Goal: Task Accomplishment & Management: Use online tool/utility

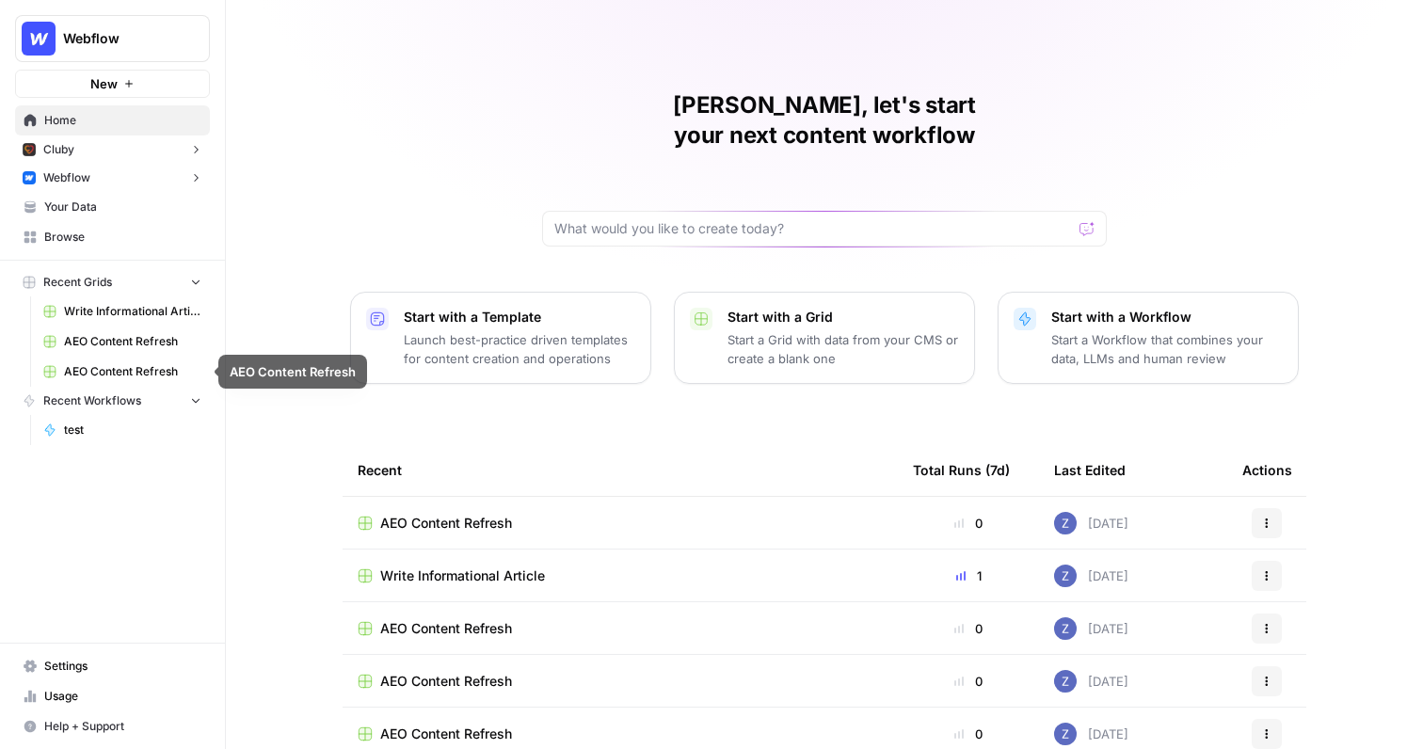
click at [128, 310] on span "Write Informational Article" at bounding box center [132, 311] width 137 height 17
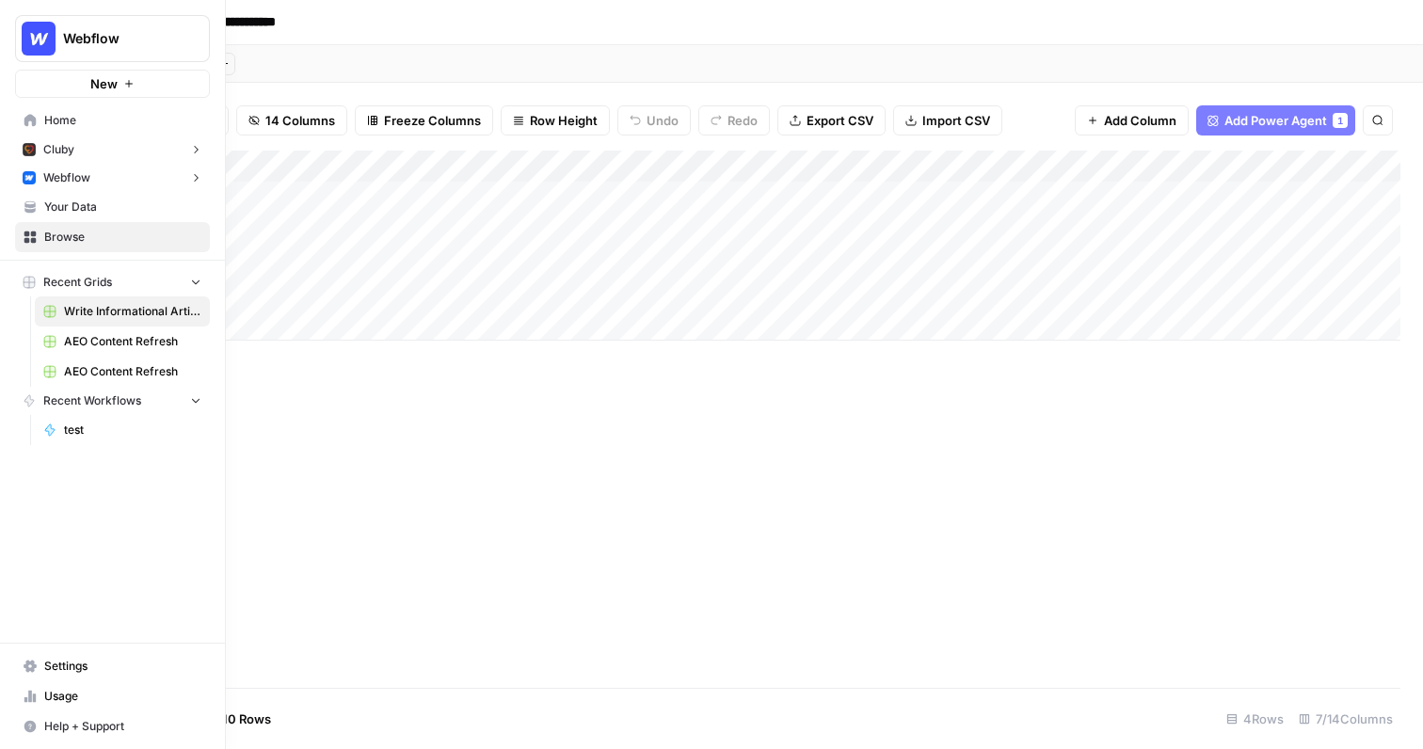
click at [62, 204] on span "Your Data" at bounding box center [122, 207] width 157 height 17
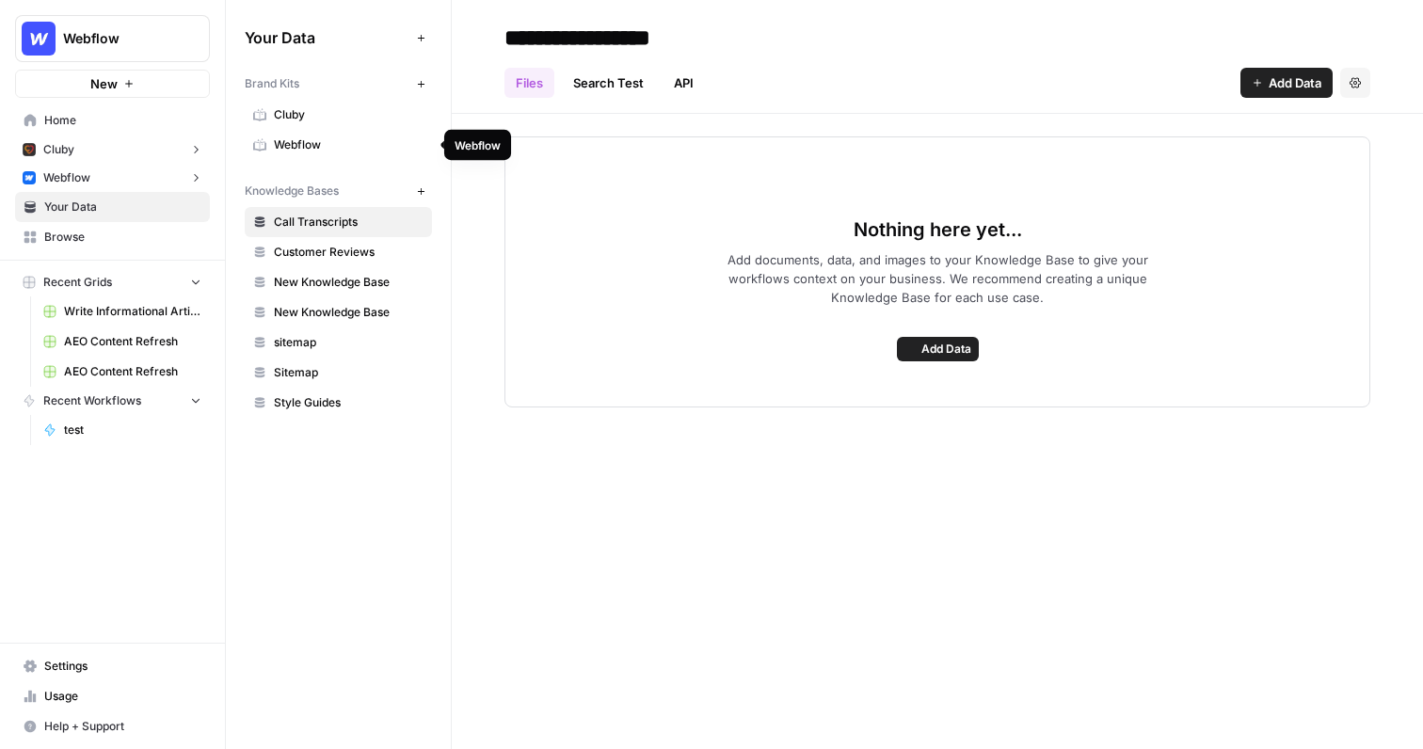
click at [392, 144] on span "Webflow" at bounding box center [349, 144] width 150 height 17
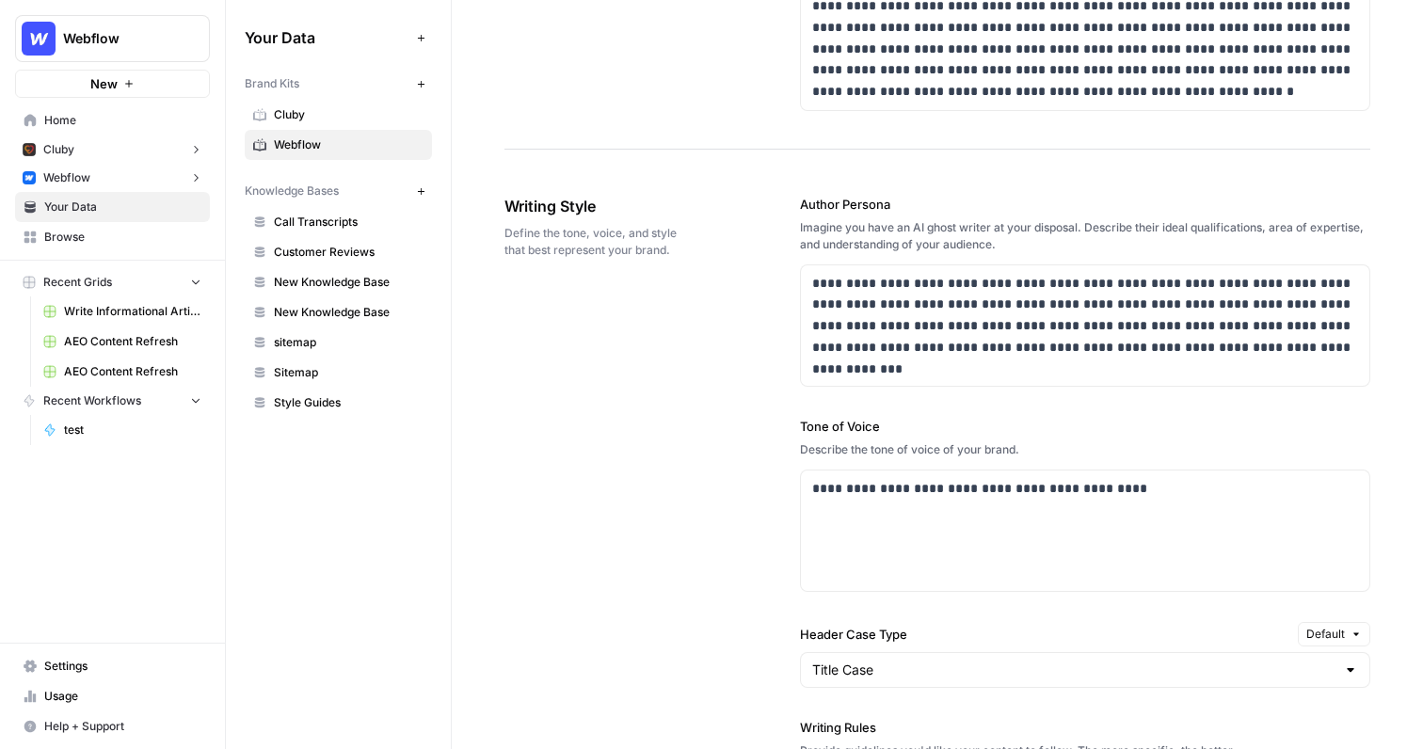
scroll to position [1005, 0]
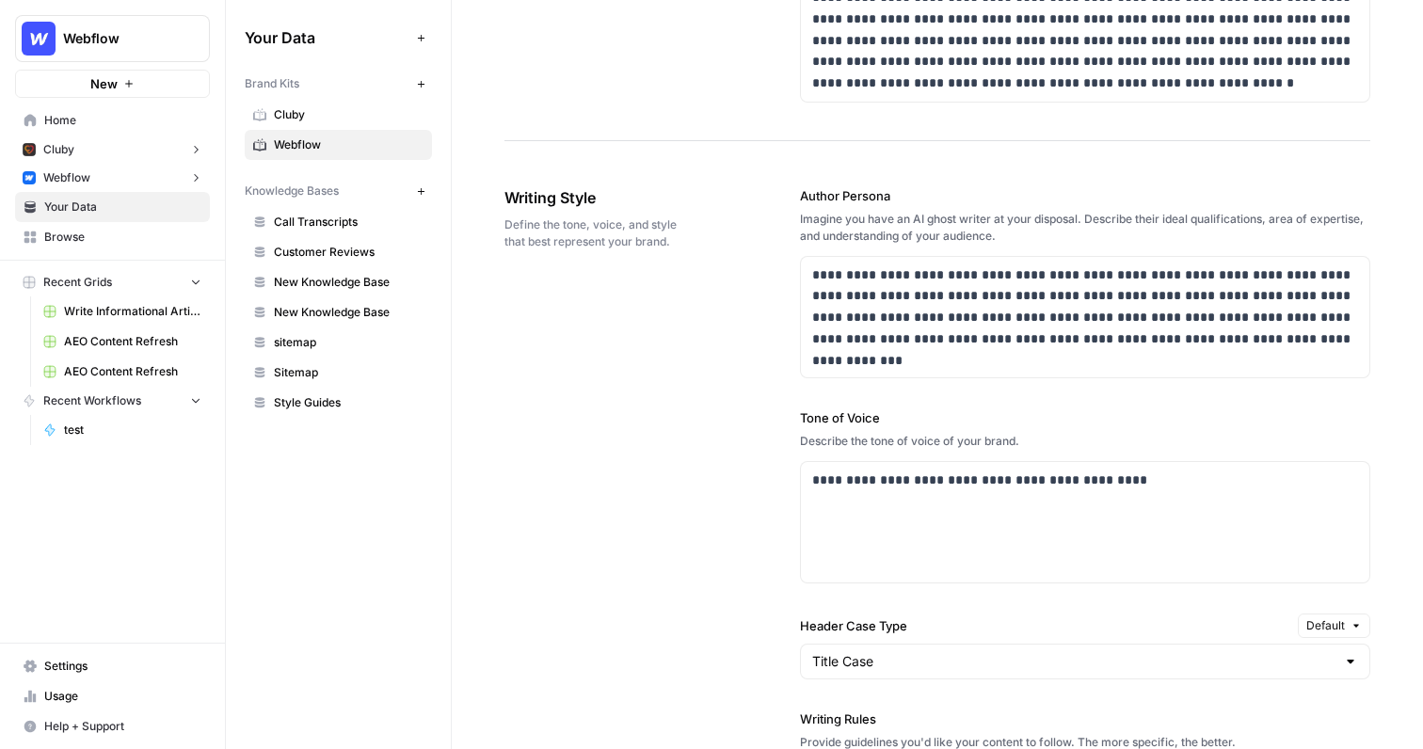
click at [147, 310] on span "Write Informational Article" at bounding box center [132, 311] width 137 height 17
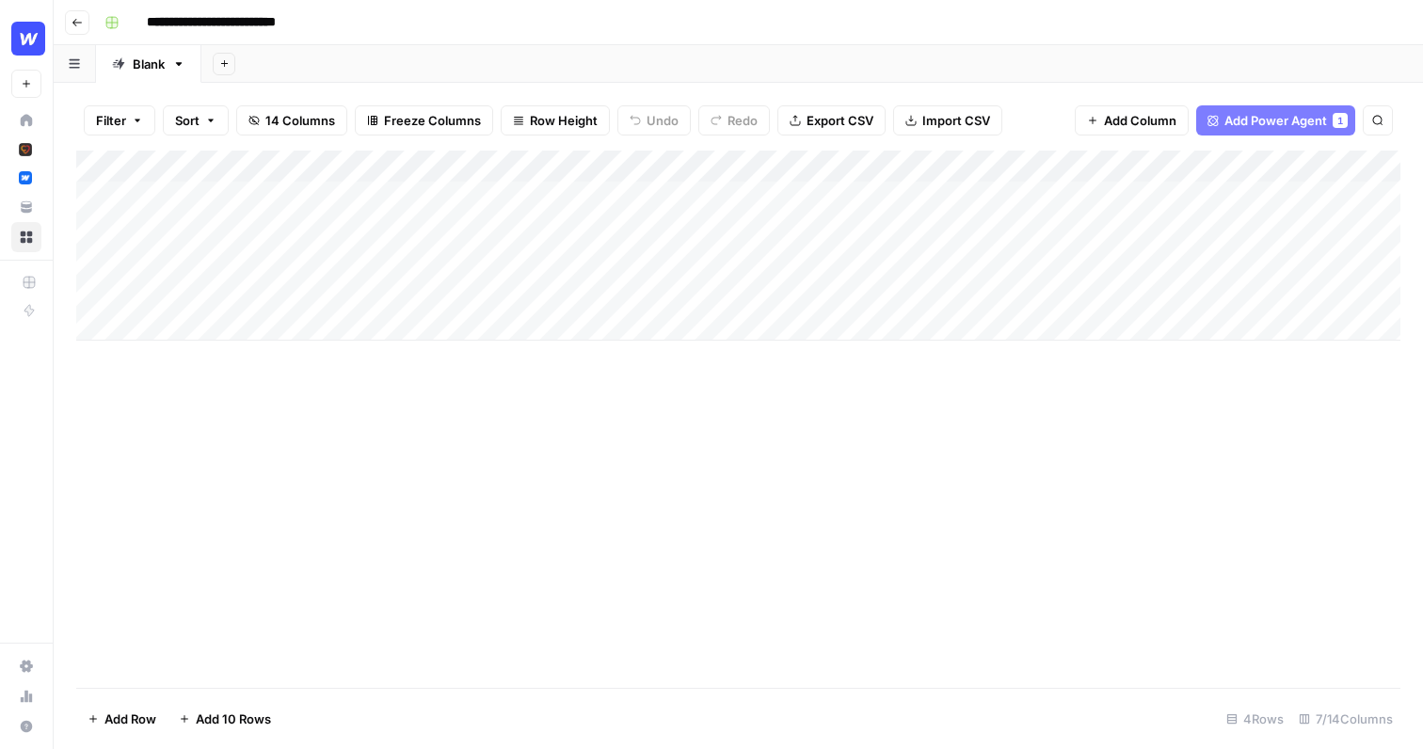
click at [630, 165] on div "Add Column" at bounding box center [738, 246] width 1324 height 190
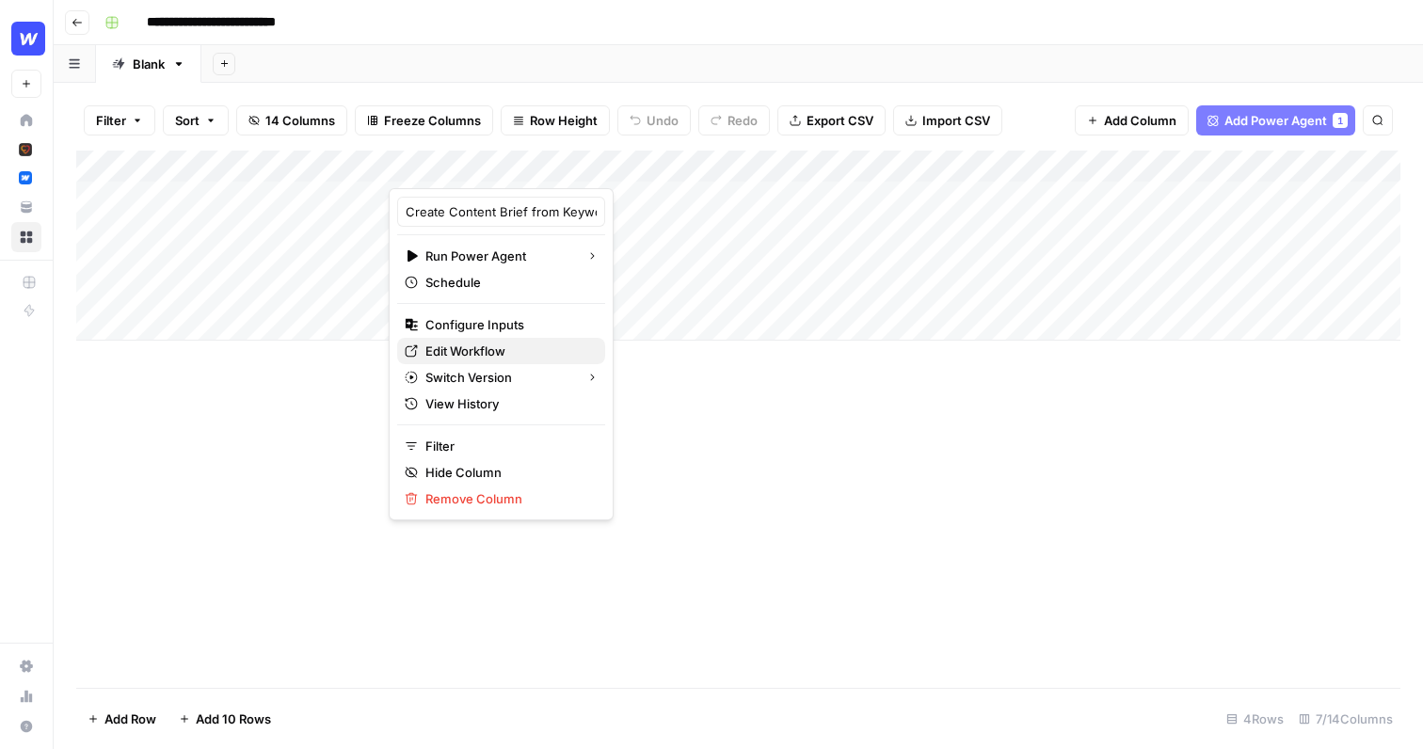
click at [485, 350] on span "Edit Workflow" at bounding box center [507, 351] width 165 height 19
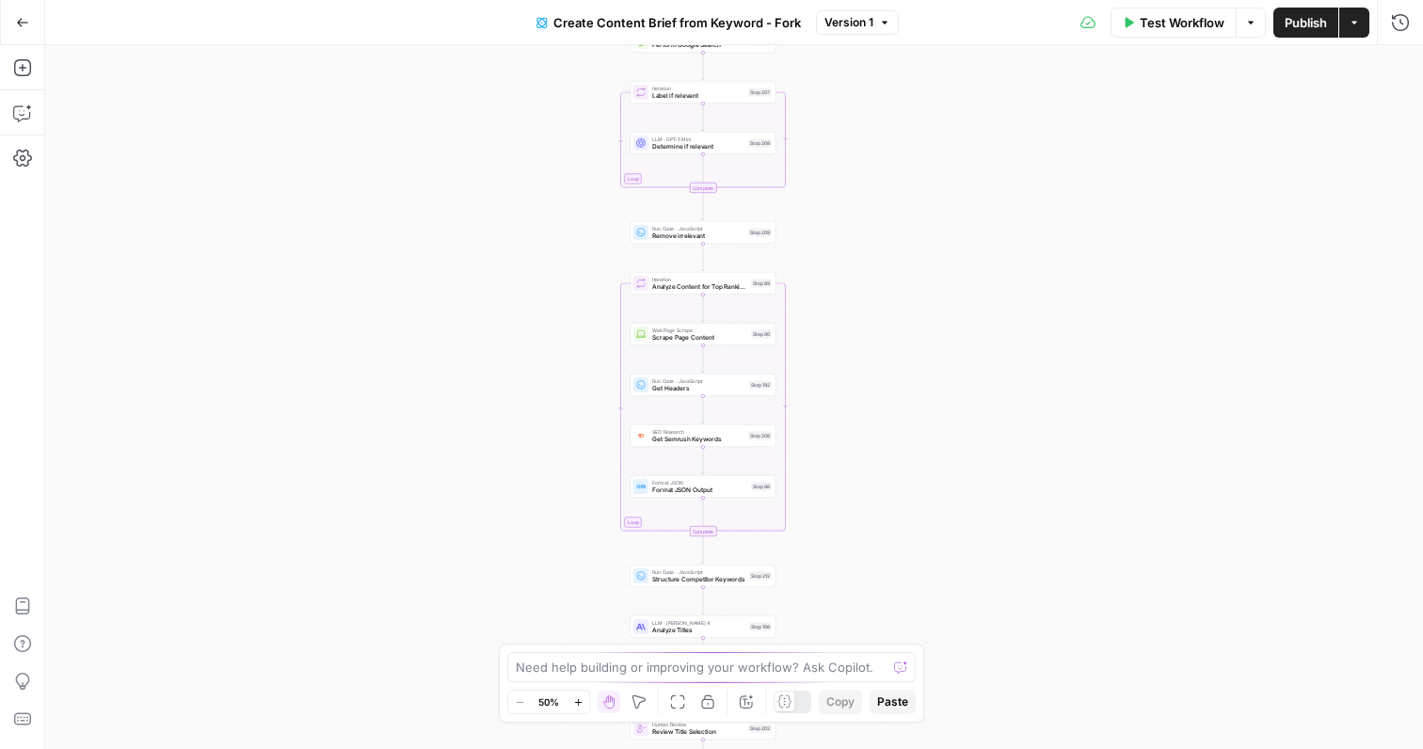
drag, startPoint x: 919, startPoint y: 192, endPoint x: 888, endPoint y: 358, distance: 168.5
click at [888, 358] on div "Workflow Set Inputs Inputs Google Search Perform Google Search Step 51 Loop Ite…" at bounding box center [734, 397] width 1378 height 704
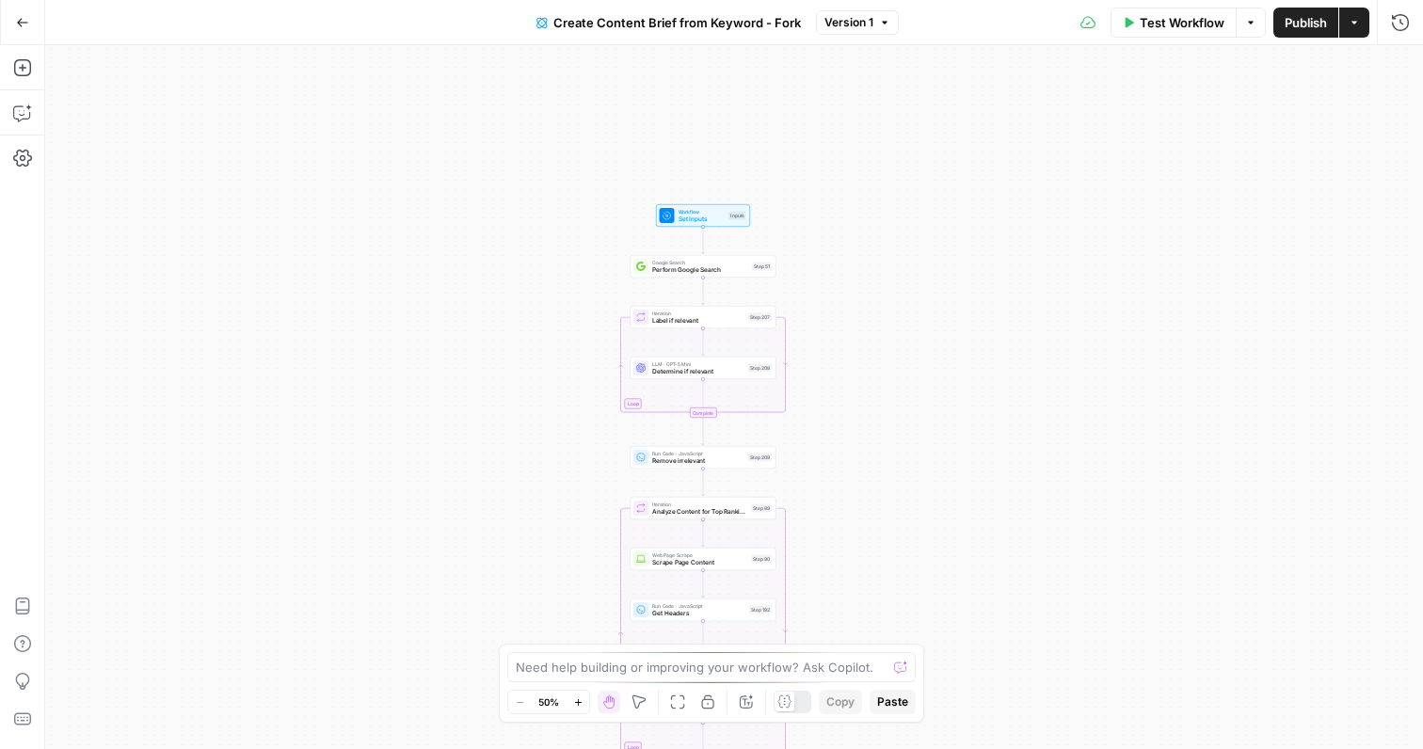
drag, startPoint x: 888, startPoint y: 357, endPoint x: 888, endPoint y: 581, distance: 224.0
click at [888, 582] on div "Workflow Set Inputs Inputs Google Search Perform Google Search Step 51 Loop Ite…" at bounding box center [734, 397] width 1378 height 704
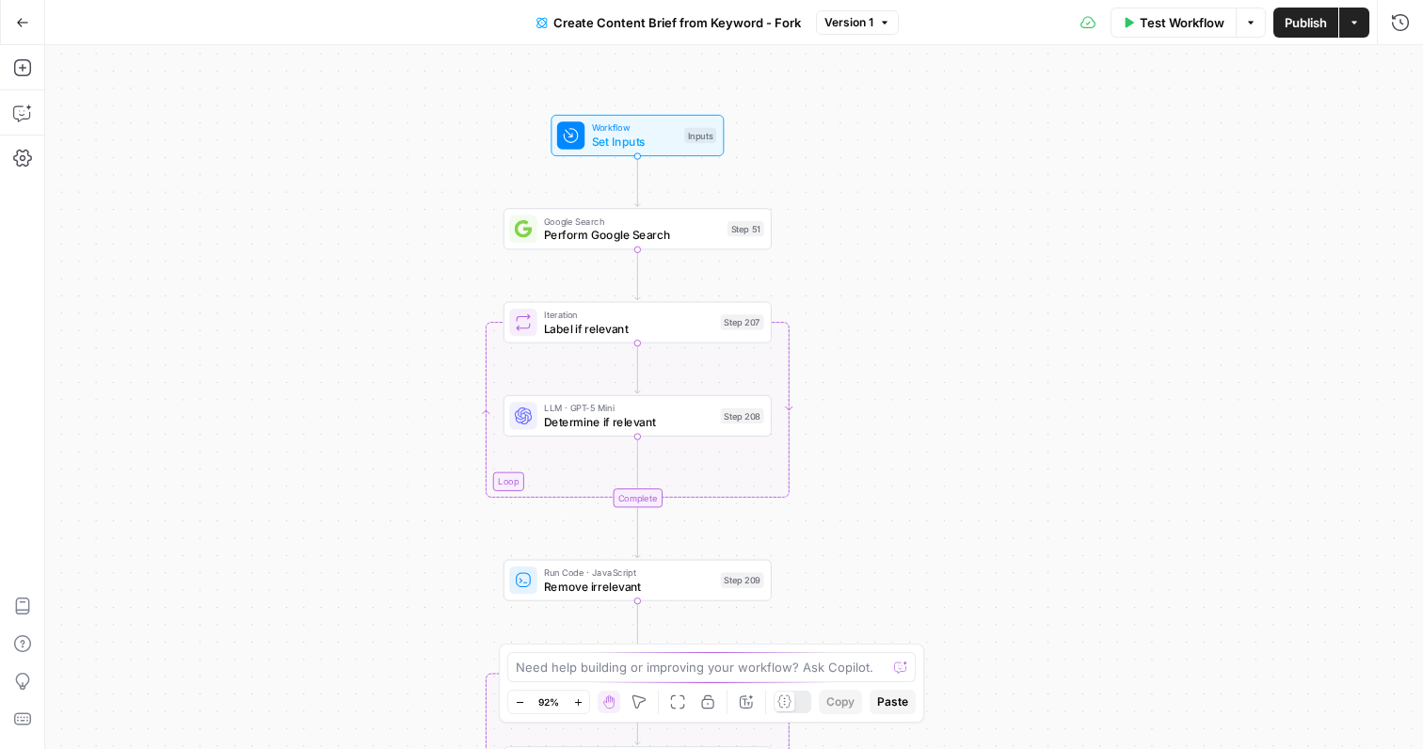
drag, startPoint x: 931, startPoint y: 306, endPoint x: 930, endPoint y: 409, distance: 103.5
click at [930, 411] on div "Workflow Set Inputs Inputs Google Search Perform Google Search Step 51 Loop Ite…" at bounding box center [734, 397] width 1378 height 704
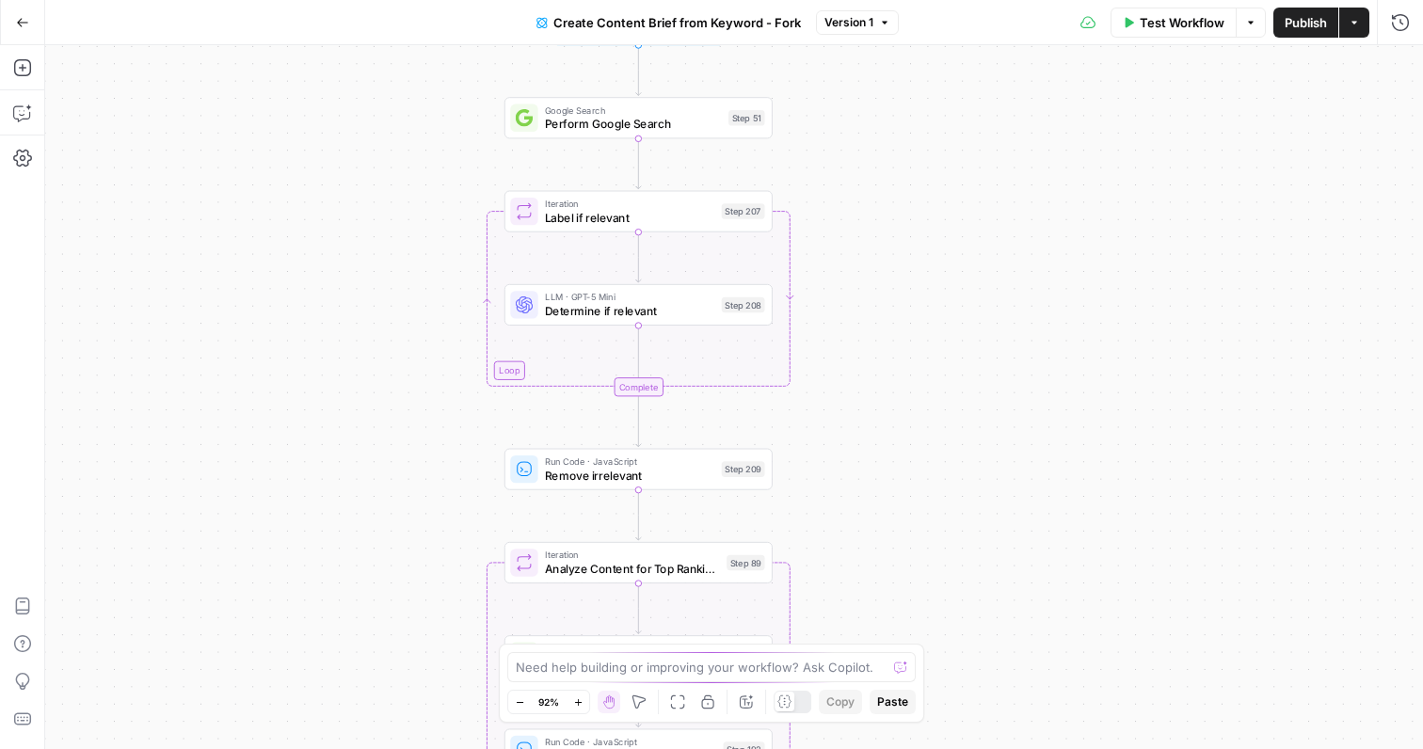
drag, startPoint x: 918, startPoint y: 440, endPoint x: 922, endPoint y: 295, distance: 145.9
click at [922, 294] on div "Workflow Set Inputs Inputs Google Search Perform Google Search Step 51 Loop Ite…" at bounding box center [734, 397] width 1378 height 704
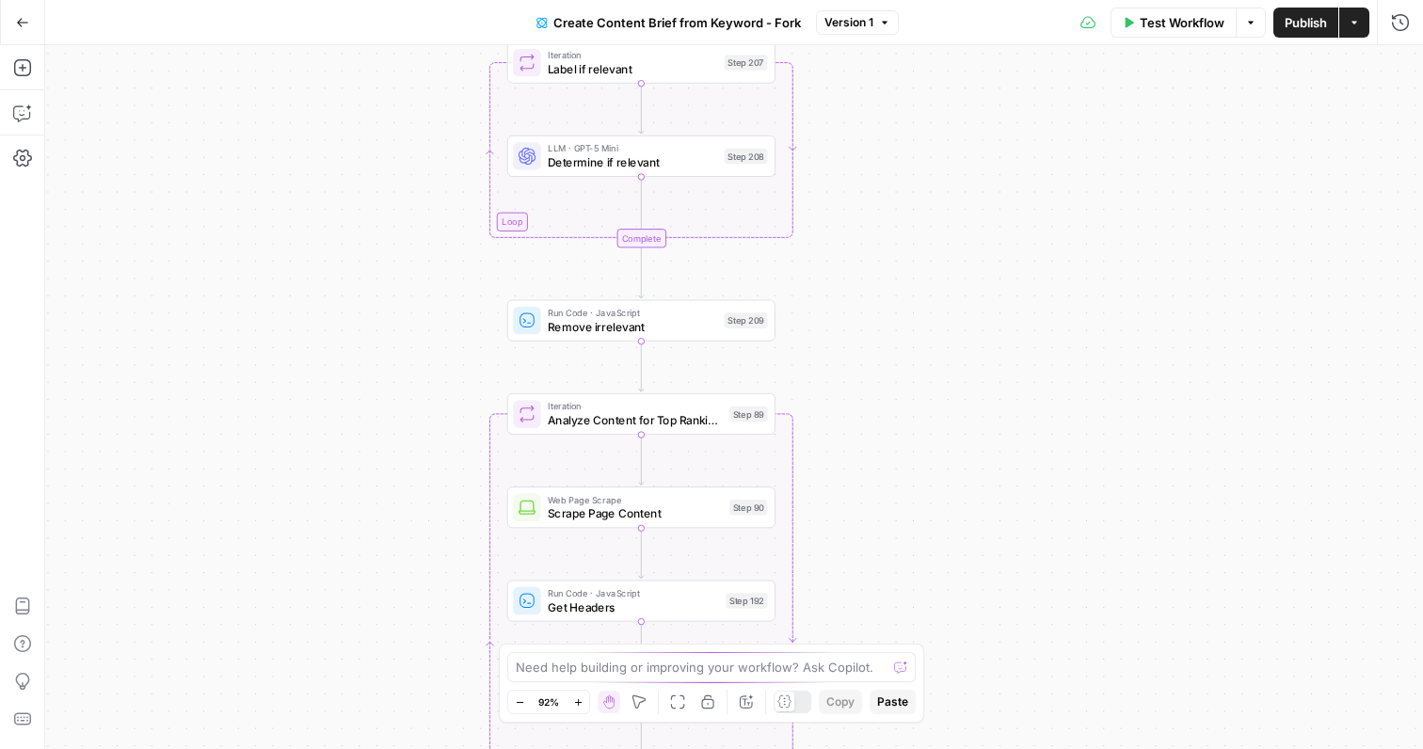
drag, startPoint x: 894, startPoint y: 373, endPoint x: 894, endPoint y: 240, distance: 132.7
click at [894, 240] on div "Workflow Set Inputs Inputs Google Search Perform Google Search Step 51 Loop Ite…" at bounding box center [734, 397] width 1378 height 704
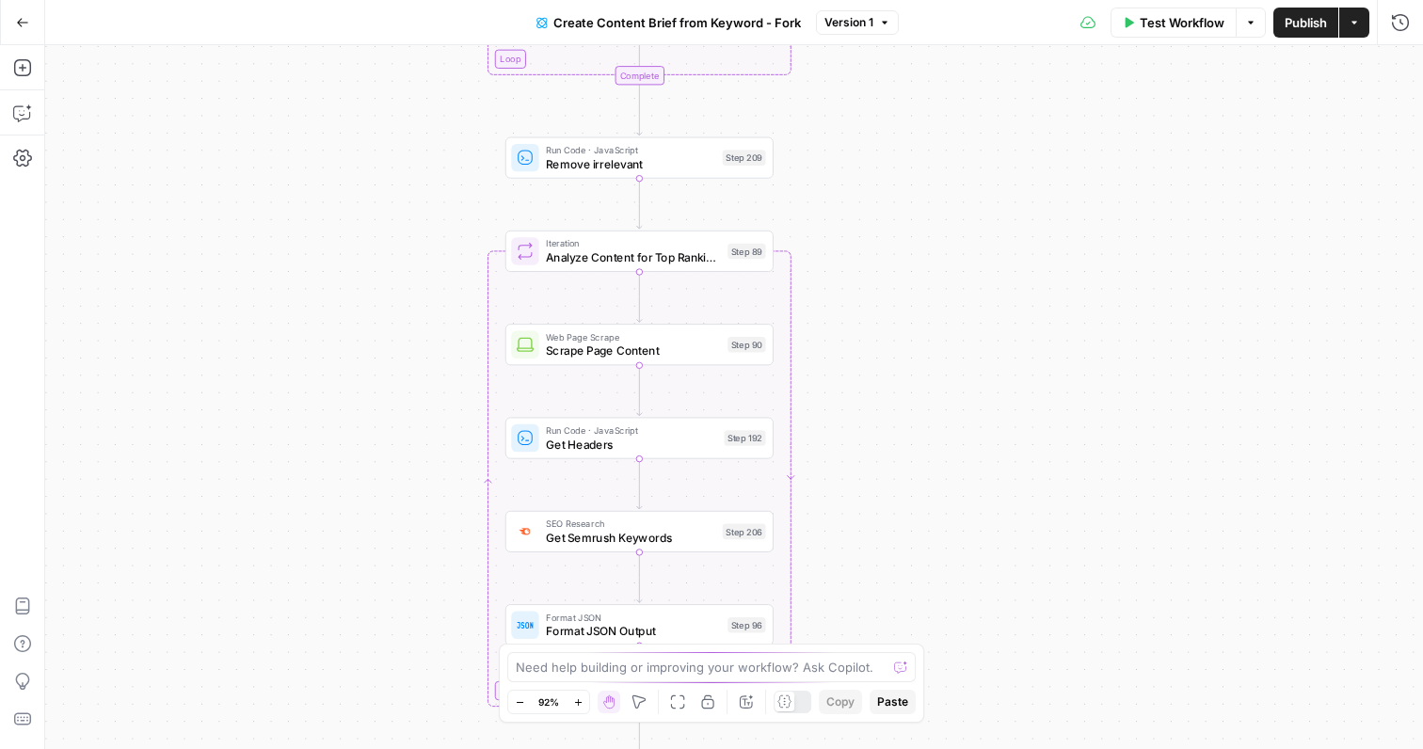
drag, startPoint x: 857, startPoint y: 386, endPoint x: 856, endPoint y: 246, distance: 140.2
click at [856, 246] on div "Workflow Set Inputs Inputs Google Search Perform Google Search Step 51 Loop Ite…" at bounding box center [734, 397] width 1378 height 704
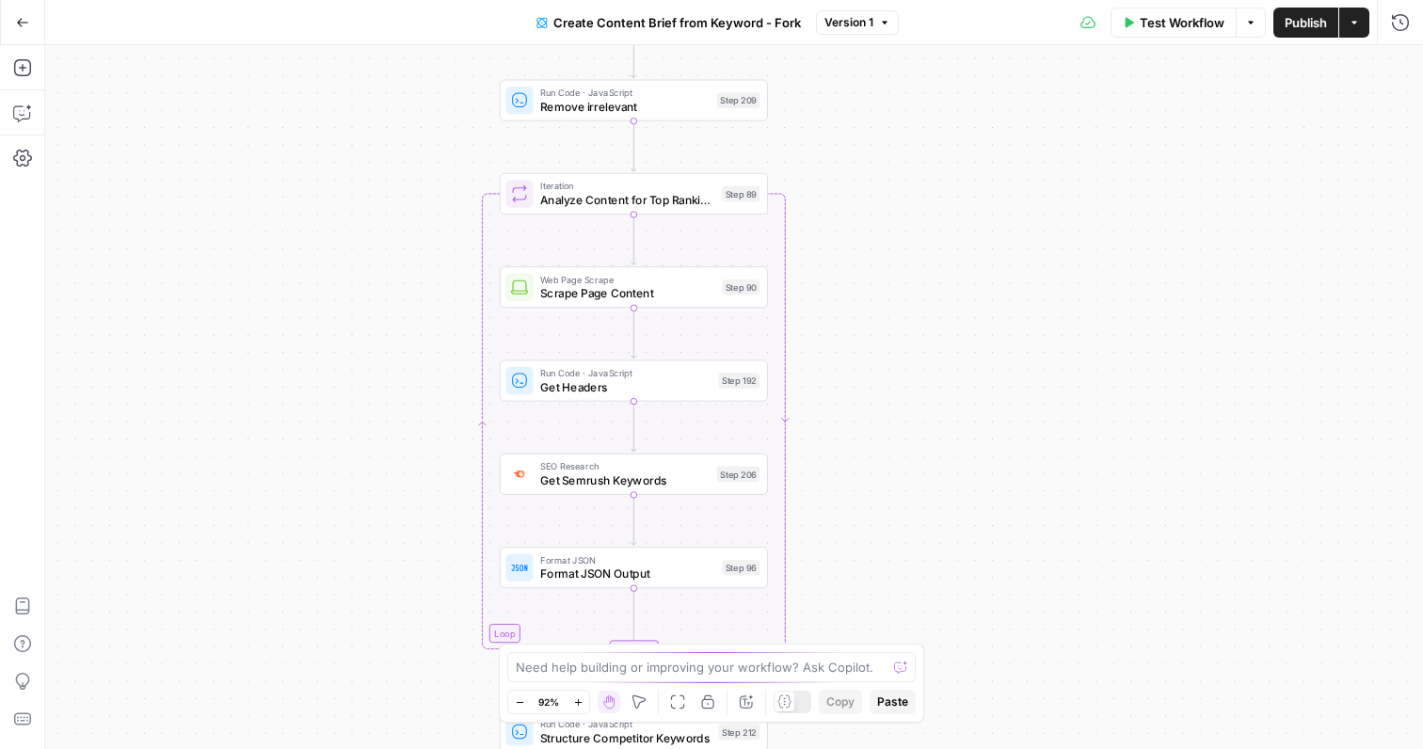
drag, startPoint x: 870, startPoint y: 375, endPoint x: 853, endPoint y: 281, distance: 95.8
click at [853, 281] on div "Workflow Set Inputs Inputs Google Search Perform Google Search Step 51 Loop Ite…" at bounding box center [734, 397] width 1378 height 704
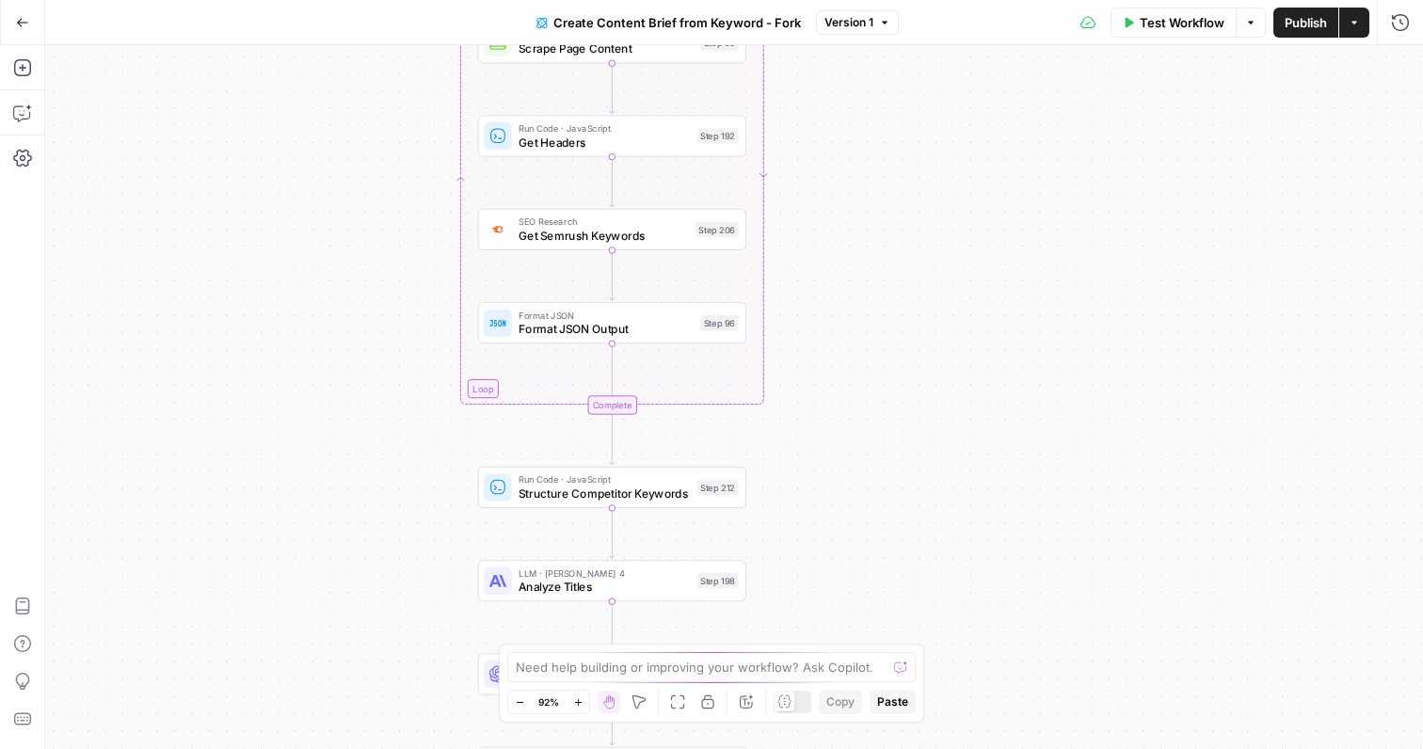
drag, startPoint x: 837, startPoint y: 359, endPoint x: 826, endPoint y: 152, distance: 208.2
click at [827, 152] on div "Workflow Set Inputs Inputs Google Search Perform Google Search Step 51 Loop Ite…" at bounding box center [734, 397] width 1378 height 704
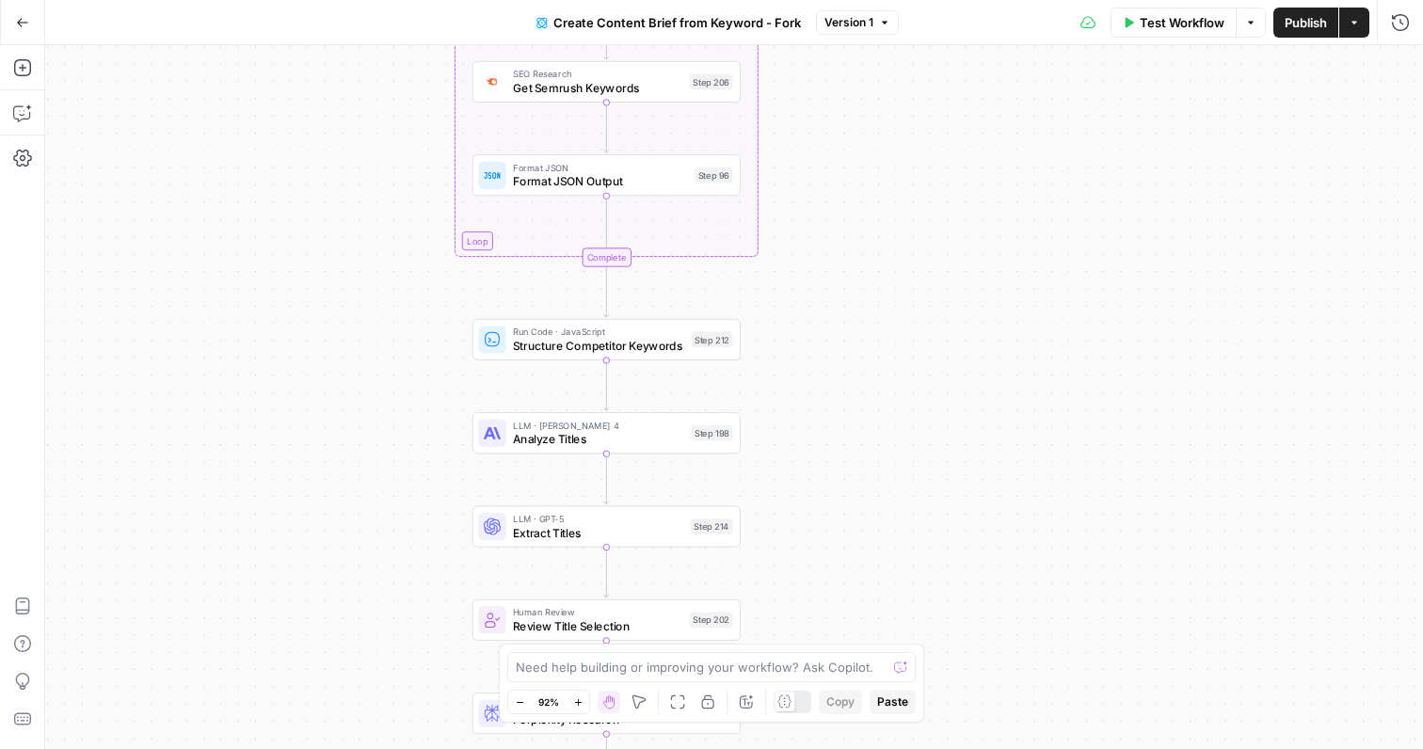
drag, startPoint x: 856, startPoint y: 373, endPoint x: 850, endPoint y: 213, distance: 160.1
click at [850, 213] on div "Workflow Set Inputs Inputs Google Search Perform Google Search Step 51 Loop Ite…" at bounding box center [734, 397] width 1378 height 704
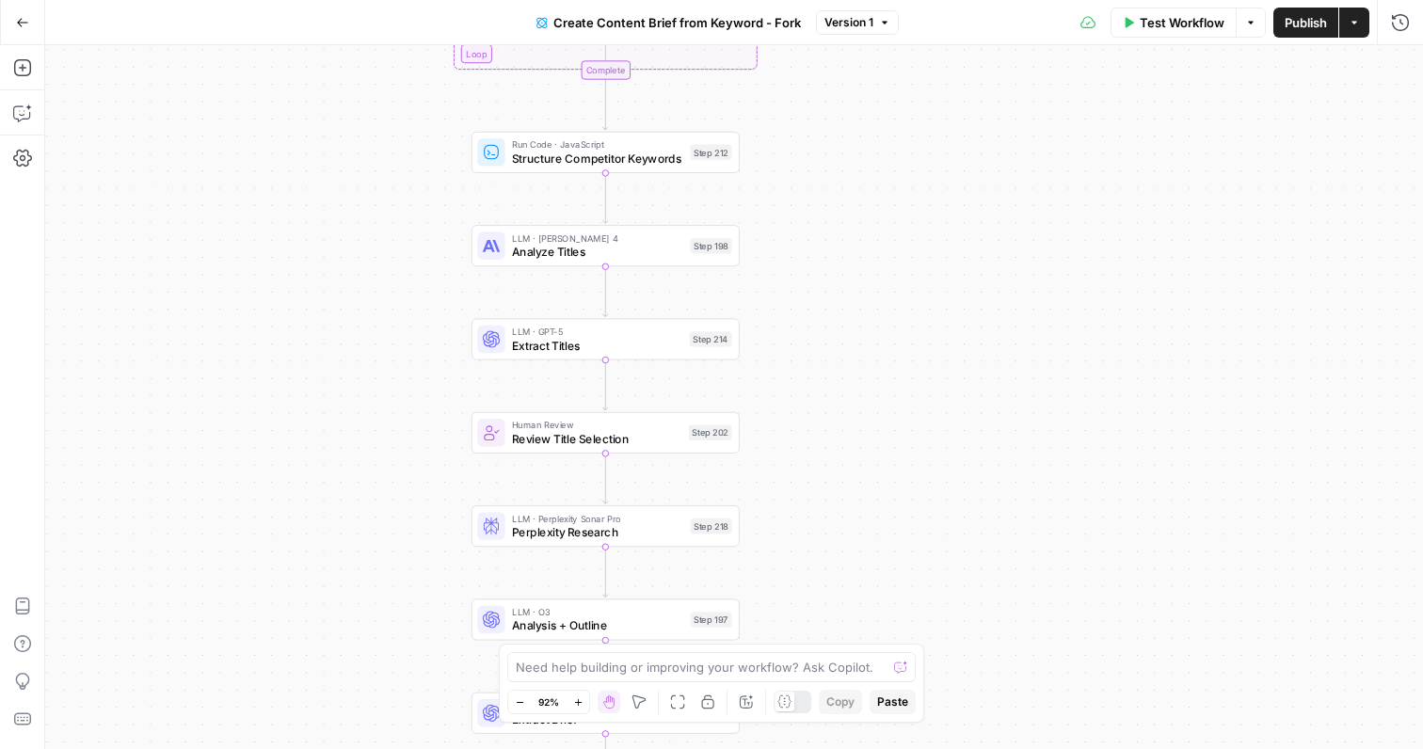
drag, startPoint x: 849, startPoint y: 404, endPoint x: 849, endPoint y: 230, distance: 174.1
click at [849, 230] on div "Workflow Set Inputs Inputs Google Search Perform Google Search Step 51 Loop Ite…" at bounding box center [734, 397] width 1378 height 704
